Goal: Task Accomplishment & Management: Manage account settings

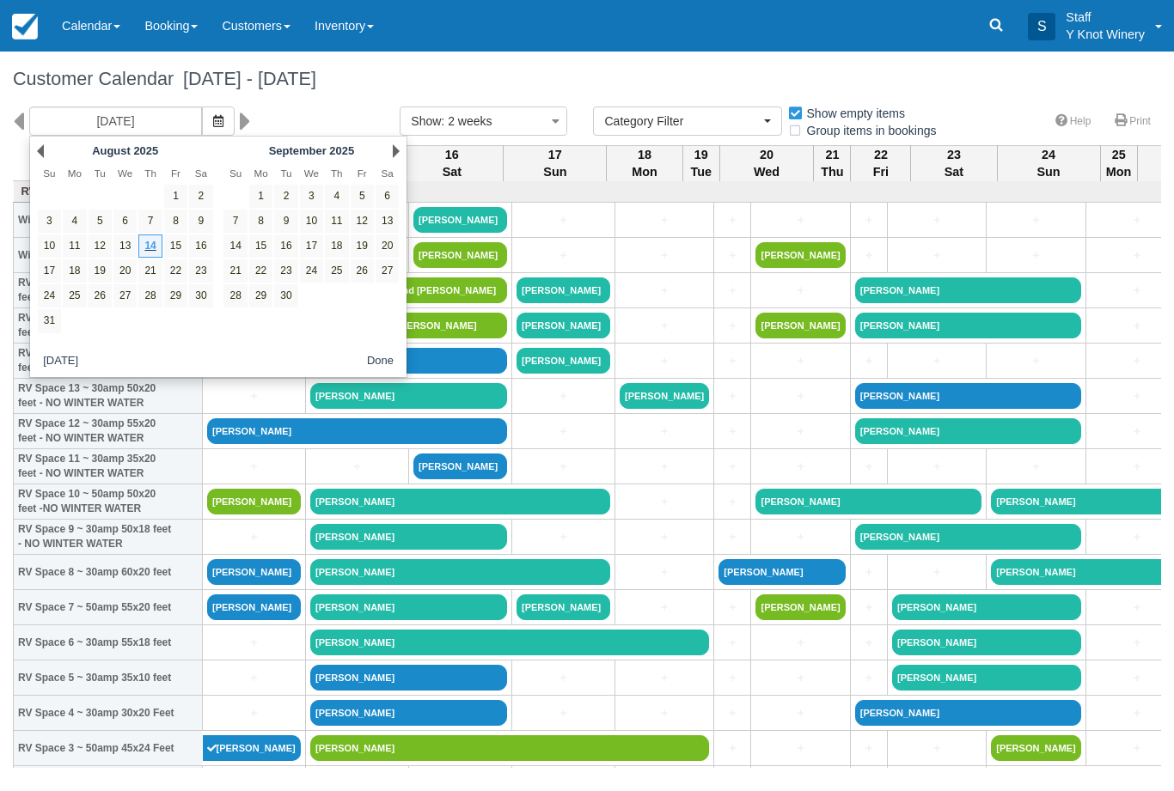
select select
click at [361, 253] on link "19" at bounding box center [362, 246] width 23 height 23
type input "09/19/25"
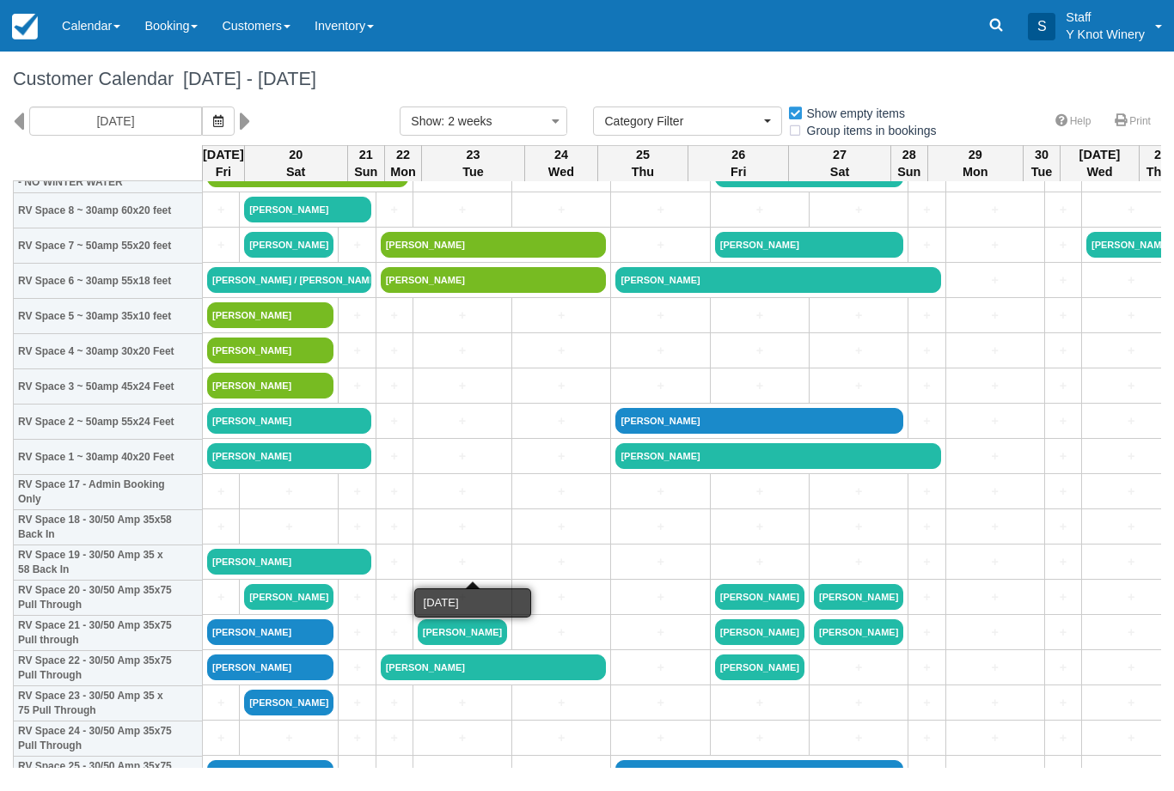
scroll to position [364, 0]
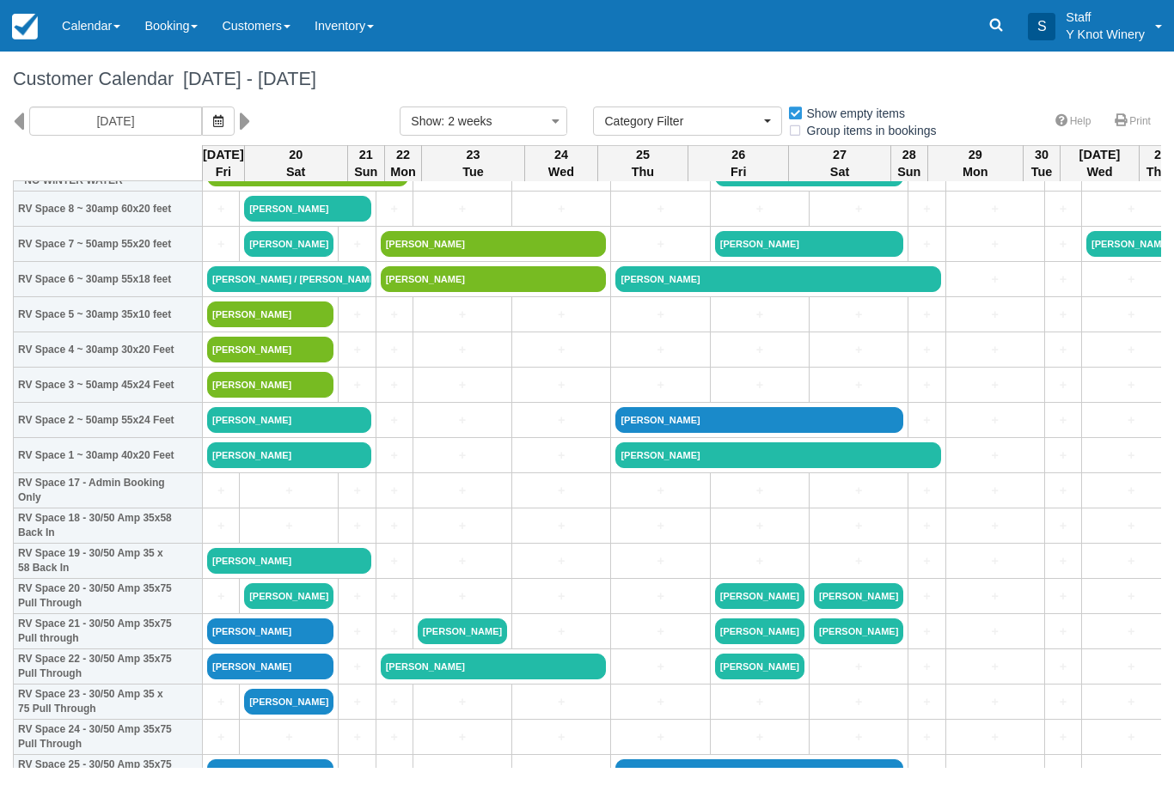
click at [354, 468] on link "Ryan Bowman" at bounding box center [289, 456] width 164 height 26
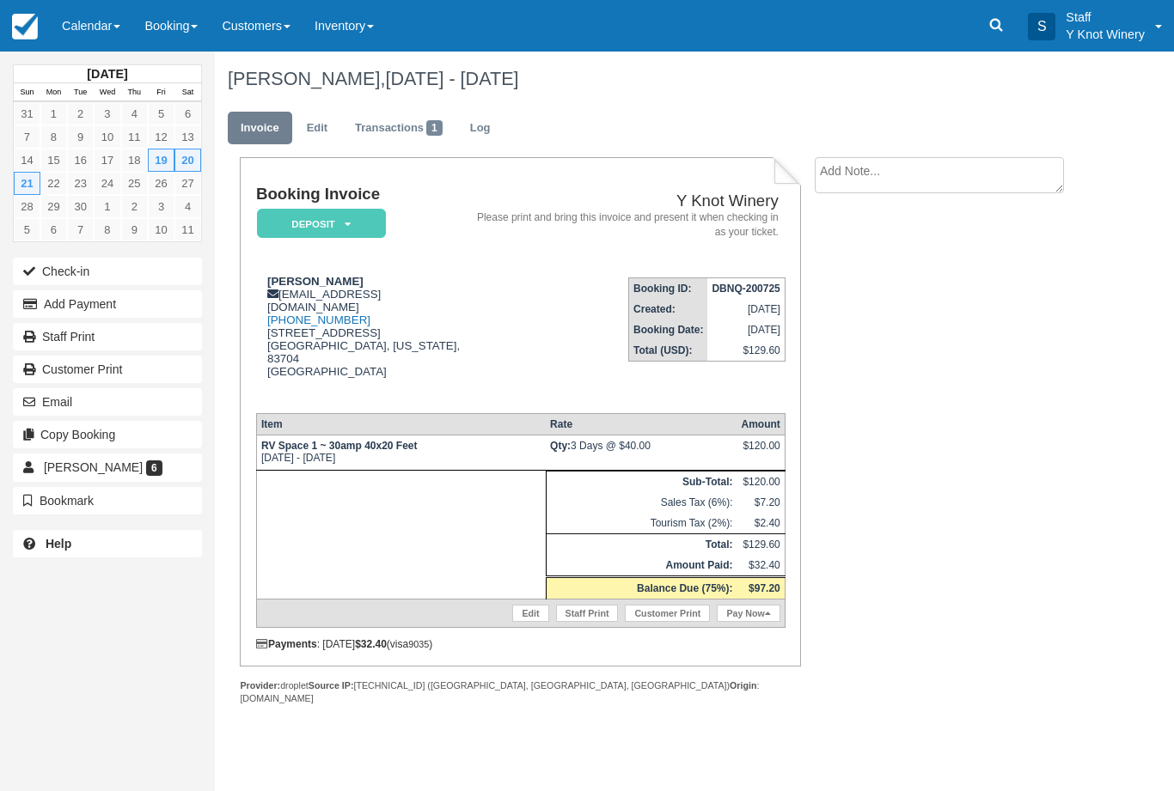
click at [319, 125] on link "Edit" at bounding box center [317, 129] width 46 height 34
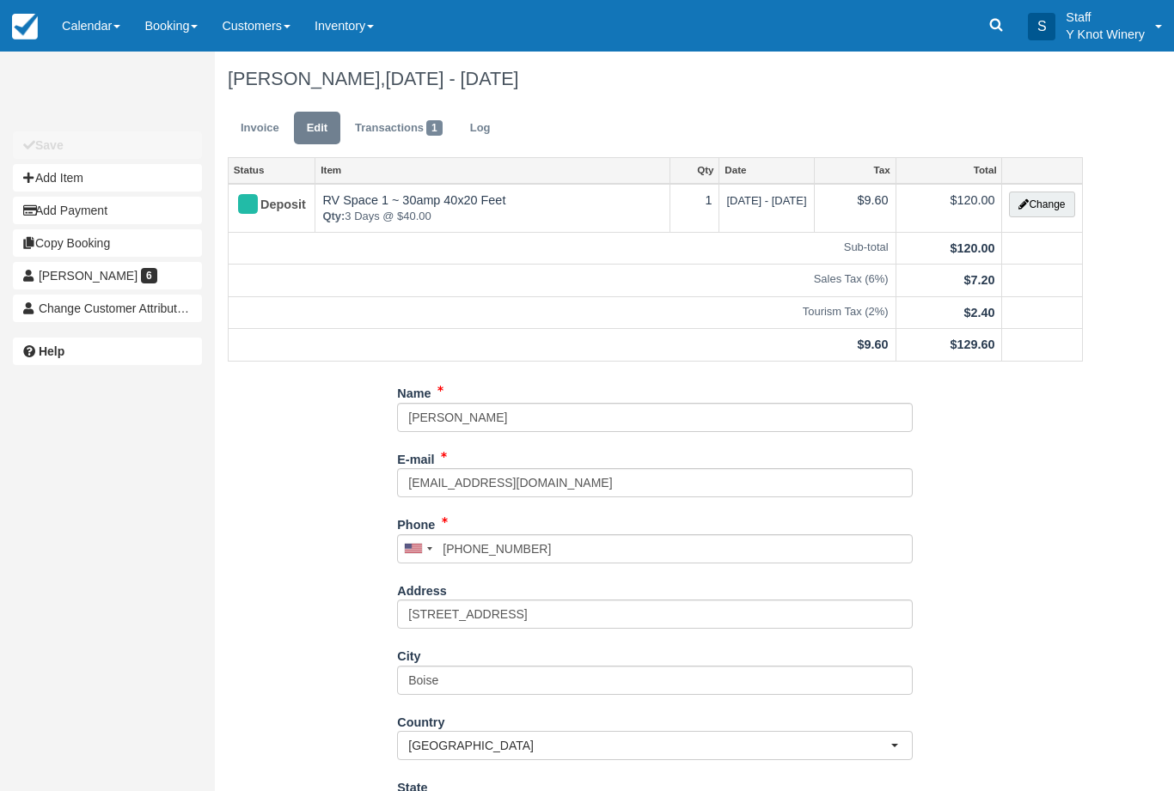
click at [1033, 198] on button "Change" at bounding box center [1041, 205] width 65 height 26
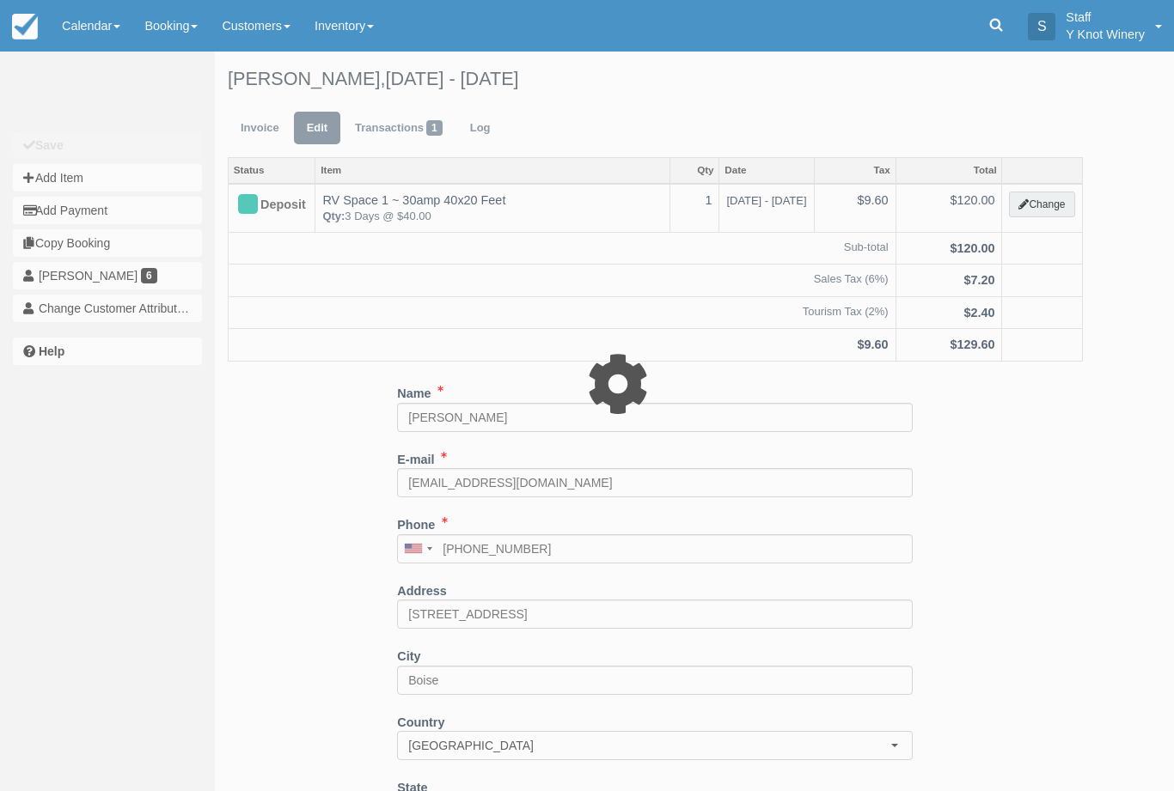
type input "120.00"
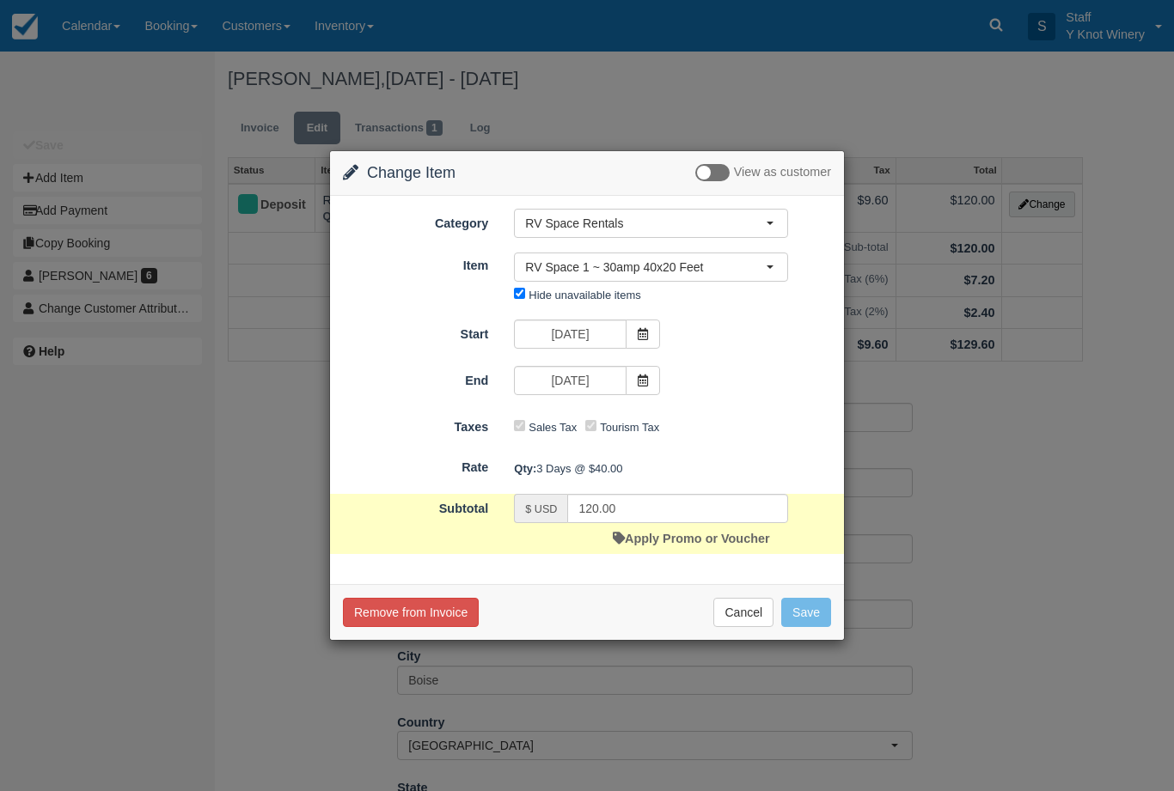
click at [643, 382] on icon at bounding box center [643, 381] width 12 height 12
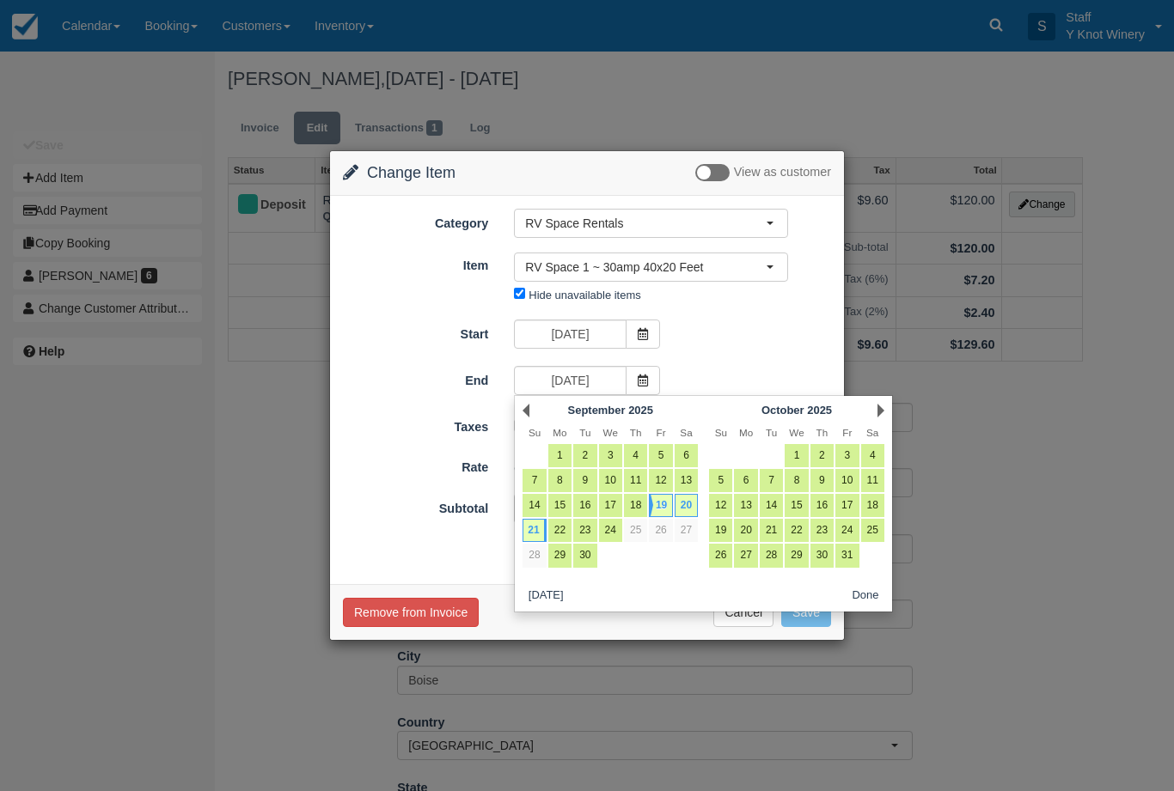
click at [685, 506] on link "20" at bounding box center [686, 505] width 23 height 23
type input "09/20/25"
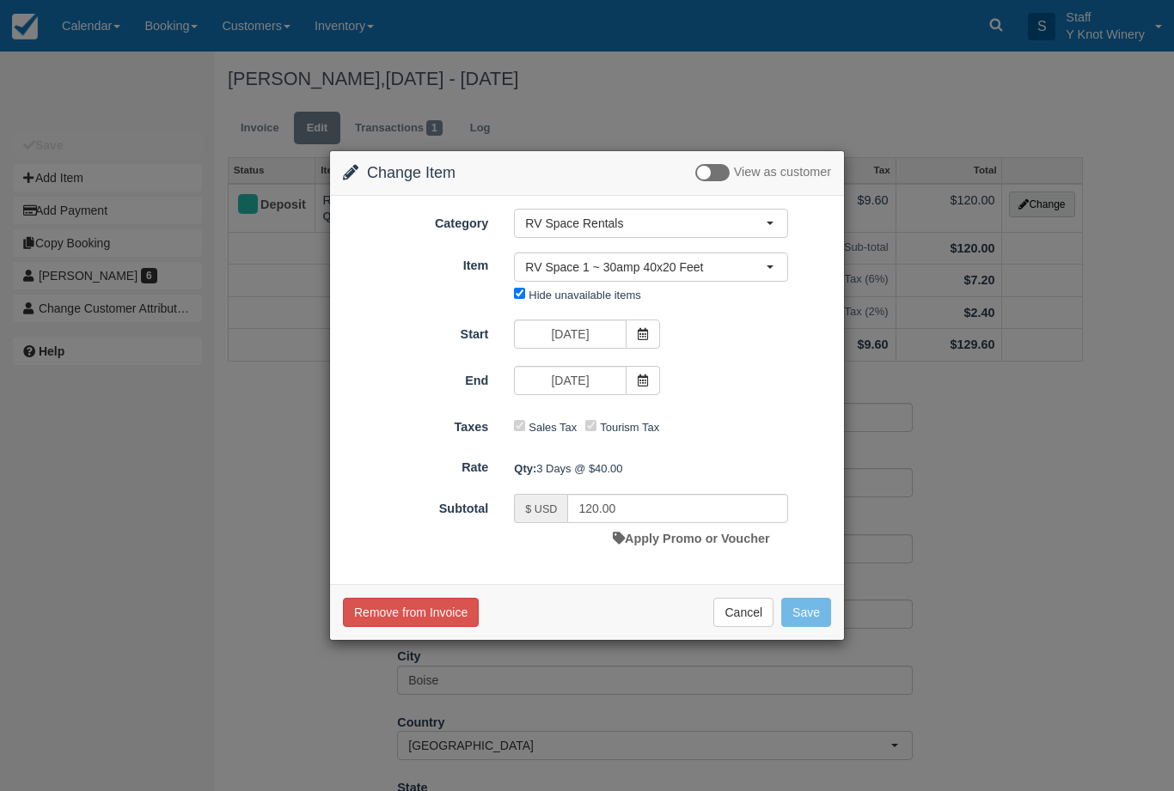
type input "80.00"
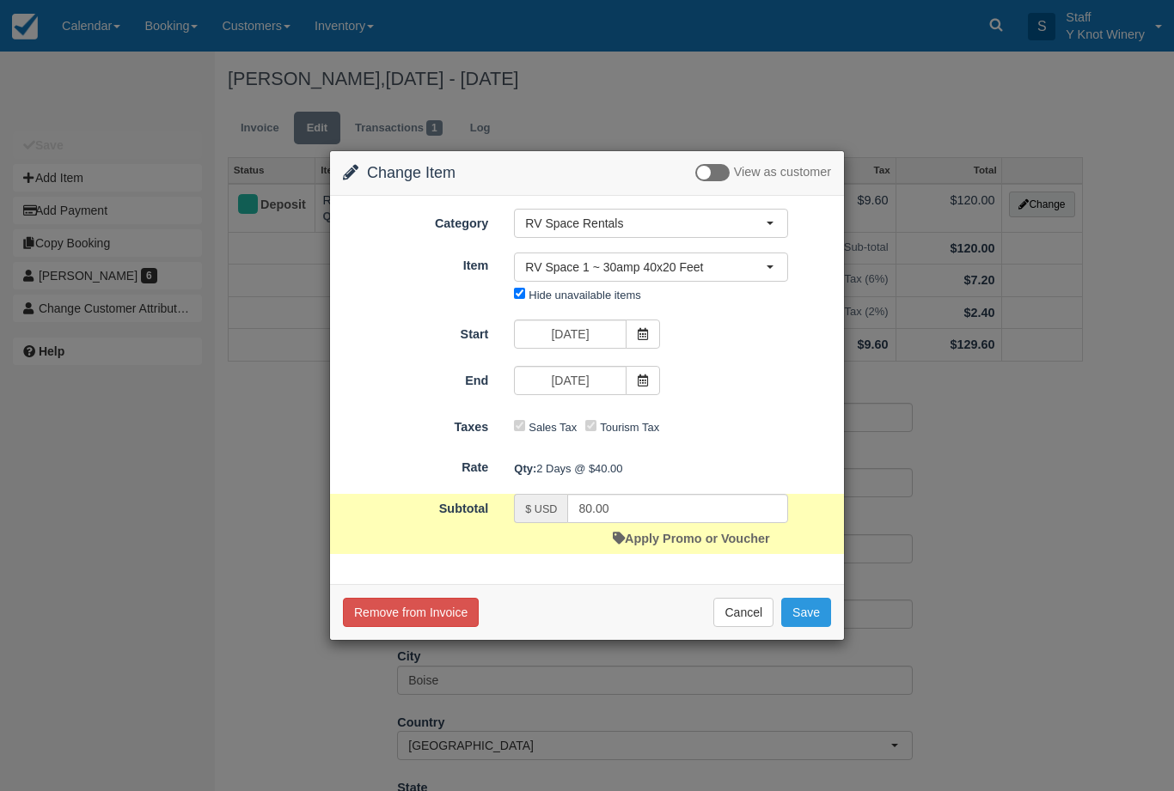
click at [826, 613] on button "Save" at bounding box center [806, 612] width 50 height 29
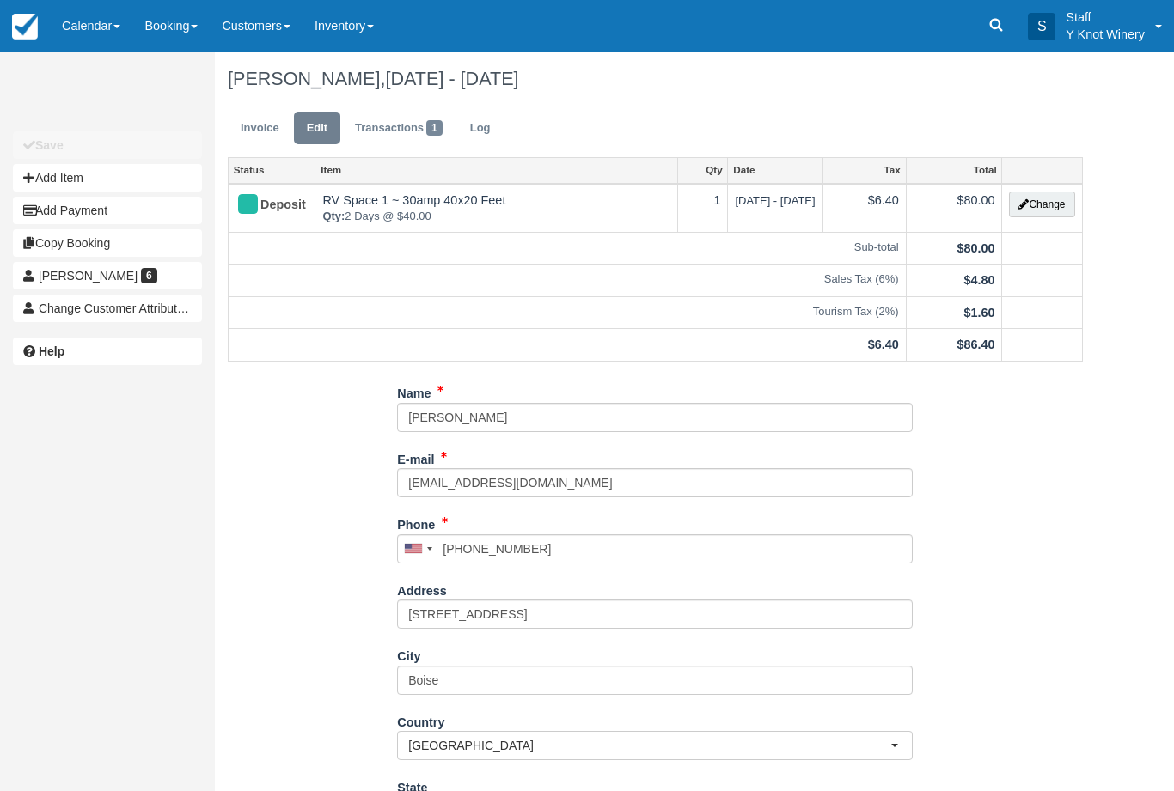
click at [113, 40] on link "Calendar" at bounding box center [91, 26] width 82 height 52
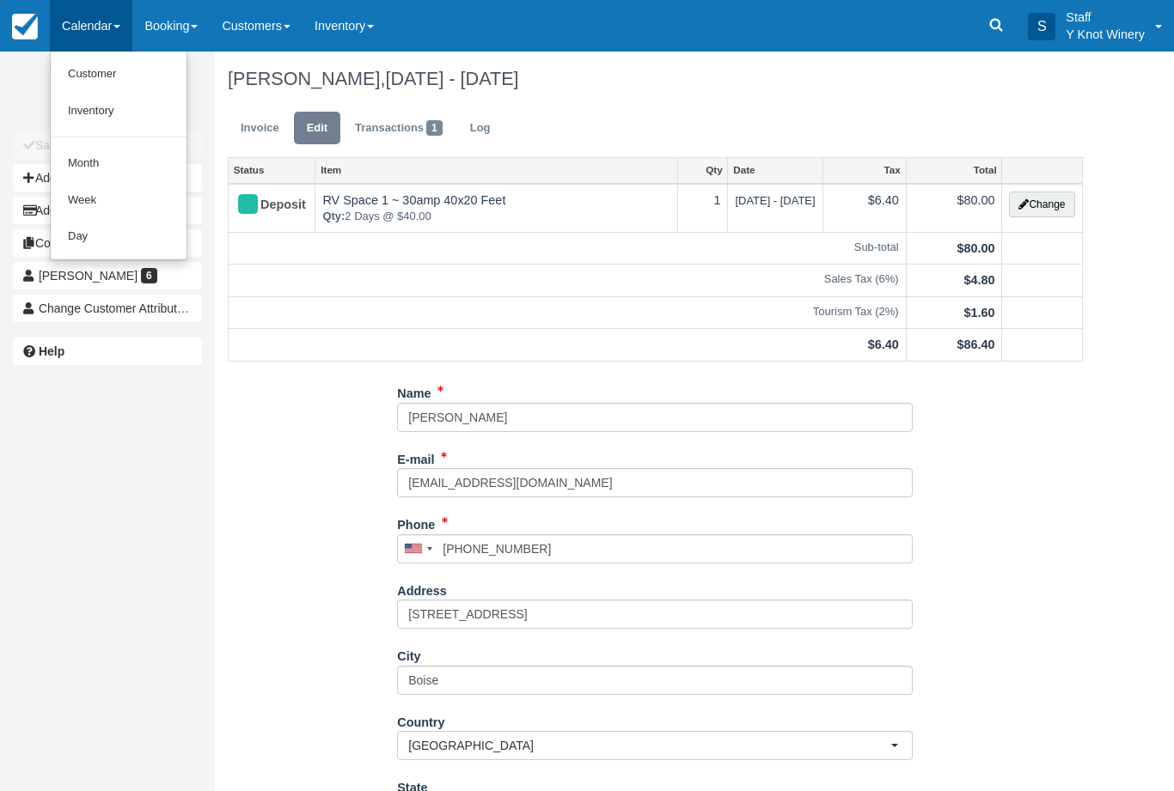
click at [133, 66] on link "Customer" at bounding box center [119, 74] width 136 height 37
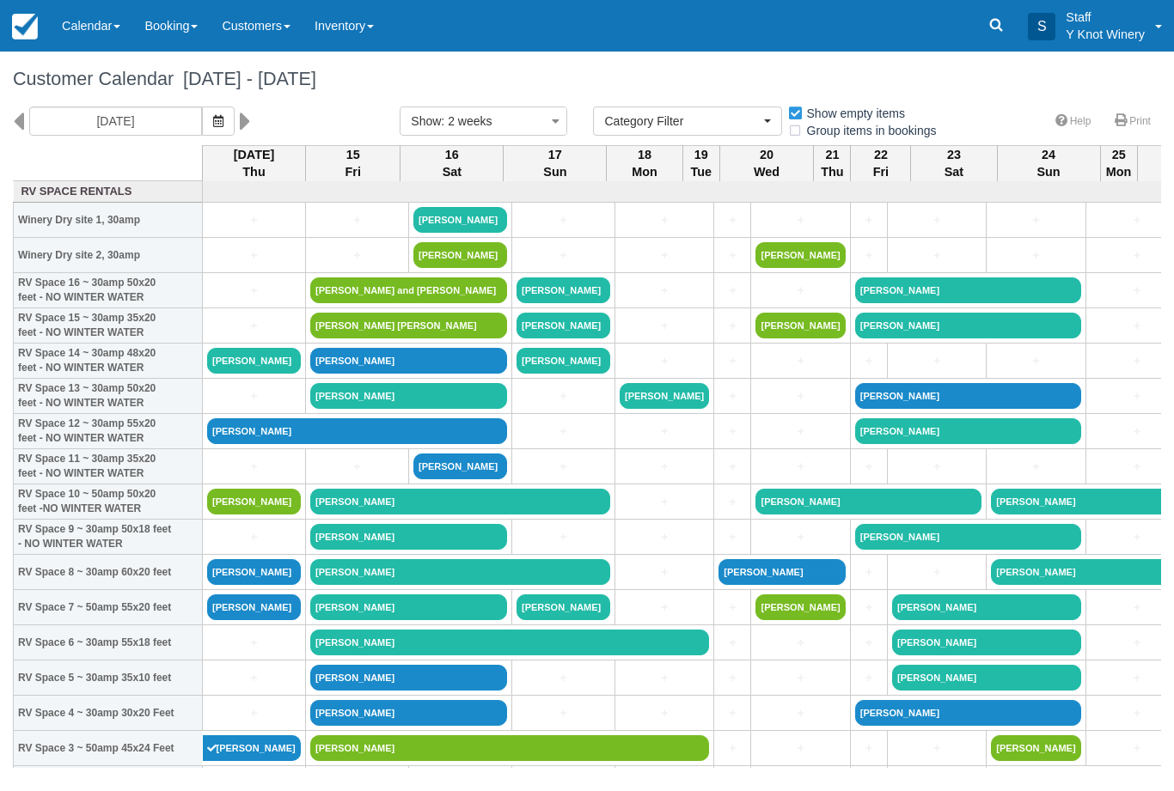
select select
